Goal: Transaction & Acquisition: Book appointment/travel/reservation

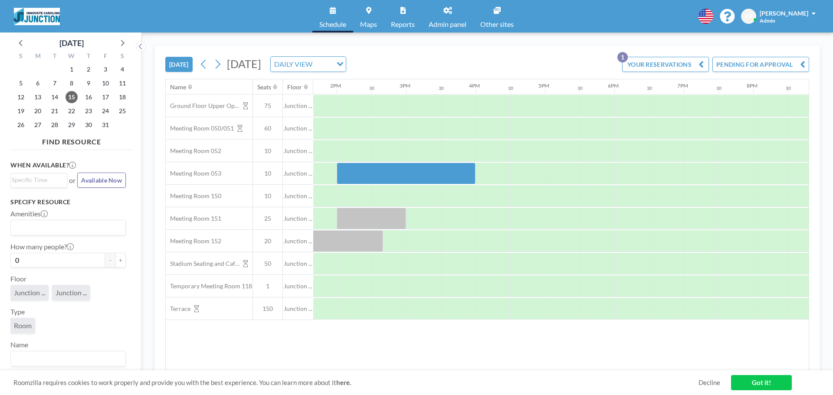
scroll to position [0, 956]
drag, startPoint x: 708, startPoint y: 365, endPoint x: 677, endPoint y: 366, distance: 31.3
click at [677, 366] on div "Name Seats Floor 12AM 30 1AM 30 2AM 30 3AM 30 4AM 30 5AM 30 6AM 30 7AM 30 8AM 3…" at bounding box center [487, 225] width 643 height 292
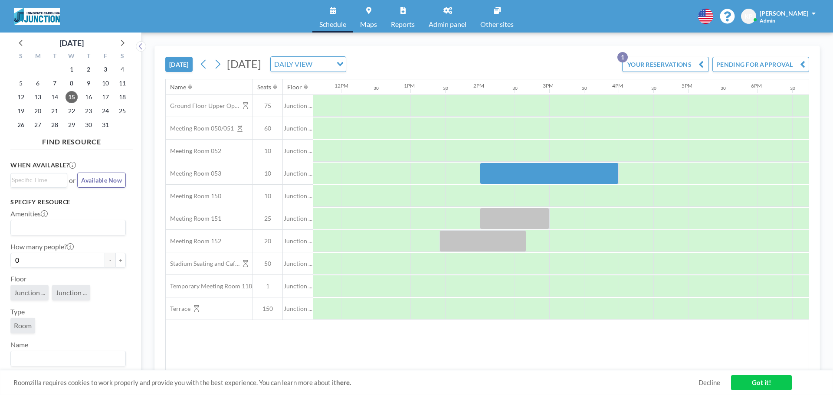
scroll to position [0, 740]
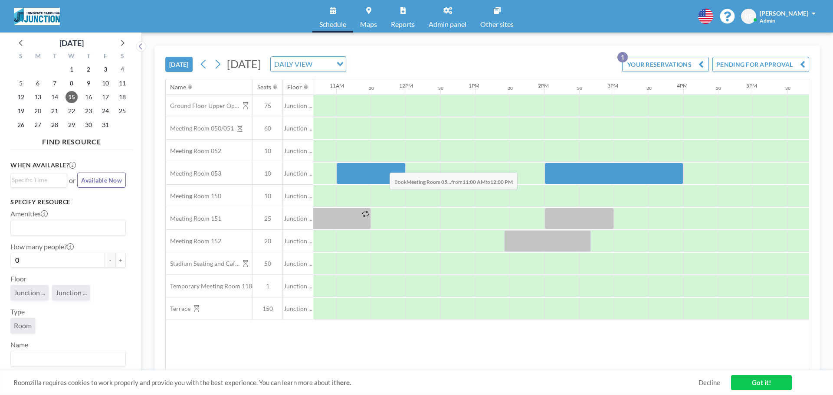
drag, startPoint x: 339, startPoint y: 165, endPoint x: 383, endPoint y: 166, distance: 43.4
click at [383, 166] on div at bounding box center [370, 174] width 69 height 22
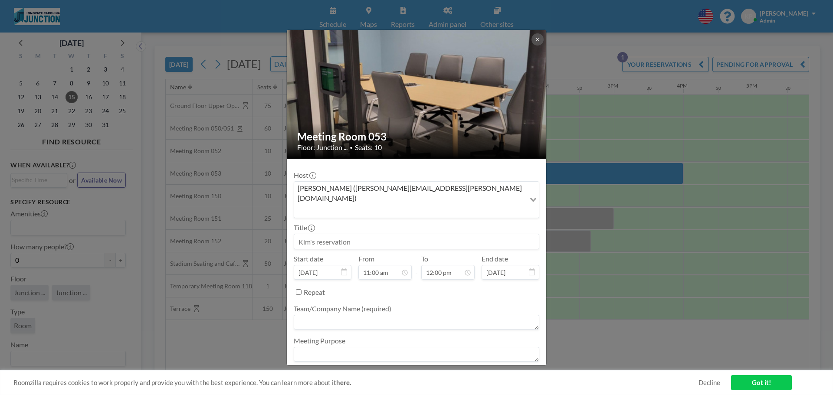
scroll to position [77, 0]
click at [348, 305] on div "Team/Company Name (required)" at bounding box center [417, 318] width 246 height 27
click at [348, 315] on textarea at bounding box center [417, 322] width 246 height 15
type textarea "[PERSON_NAME]"
type textarea "Quixo Meeting"
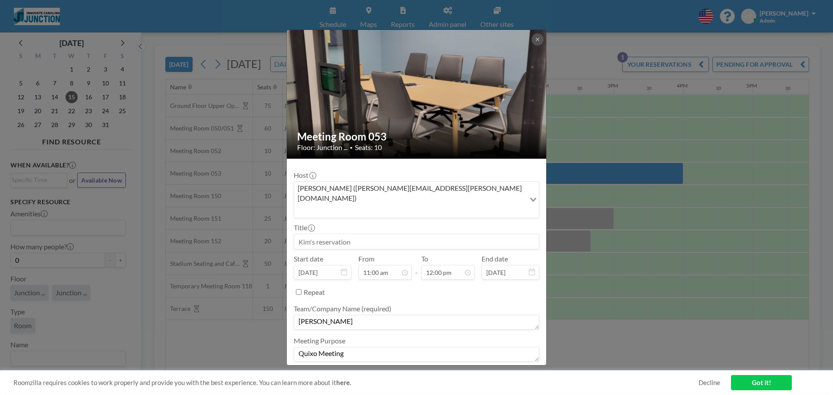
click at [507, 370] on button "BOOK NOW" at bounding box center [517, 377] width 44 height 15
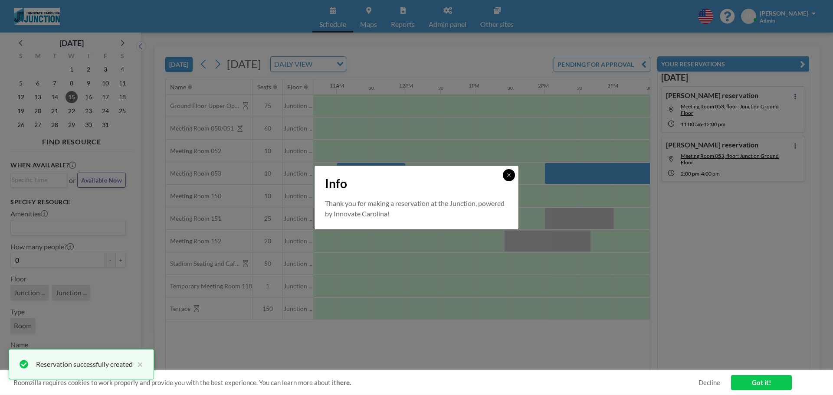
click at [511, 171] on button at bounding box center [509, 175] width 12 height 12
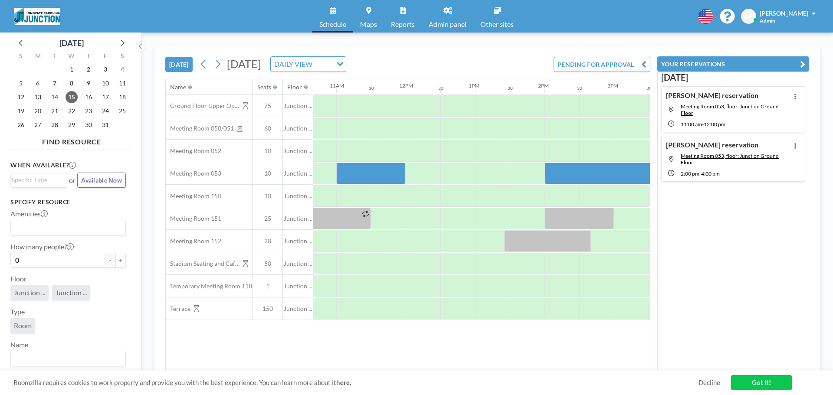
click at [565, 338] on div "Name Seats Floor 12AM 30 1AM 30 2AM 30 3AM 30 4AM 30 5AM 30 6AM 30 7AM 30 8AM 3…" at bounding box center [408, 225] width 484 height 292
drag, startPoint x: 511, startPoint y: 351, endPoint x: 641, endPoint y: 351, distance: 129.7
click at [512, 351] on div "Name Seats Floor 12AM 30 1AM 30 2AM 30 3AM 30 4AM 30 5AM 30 6AM 30 7AM 30 8AM 3…" at bounding box center [408, 225] width 484 height 292
